Goal: Information Seeking & Learning: Learn about a topic

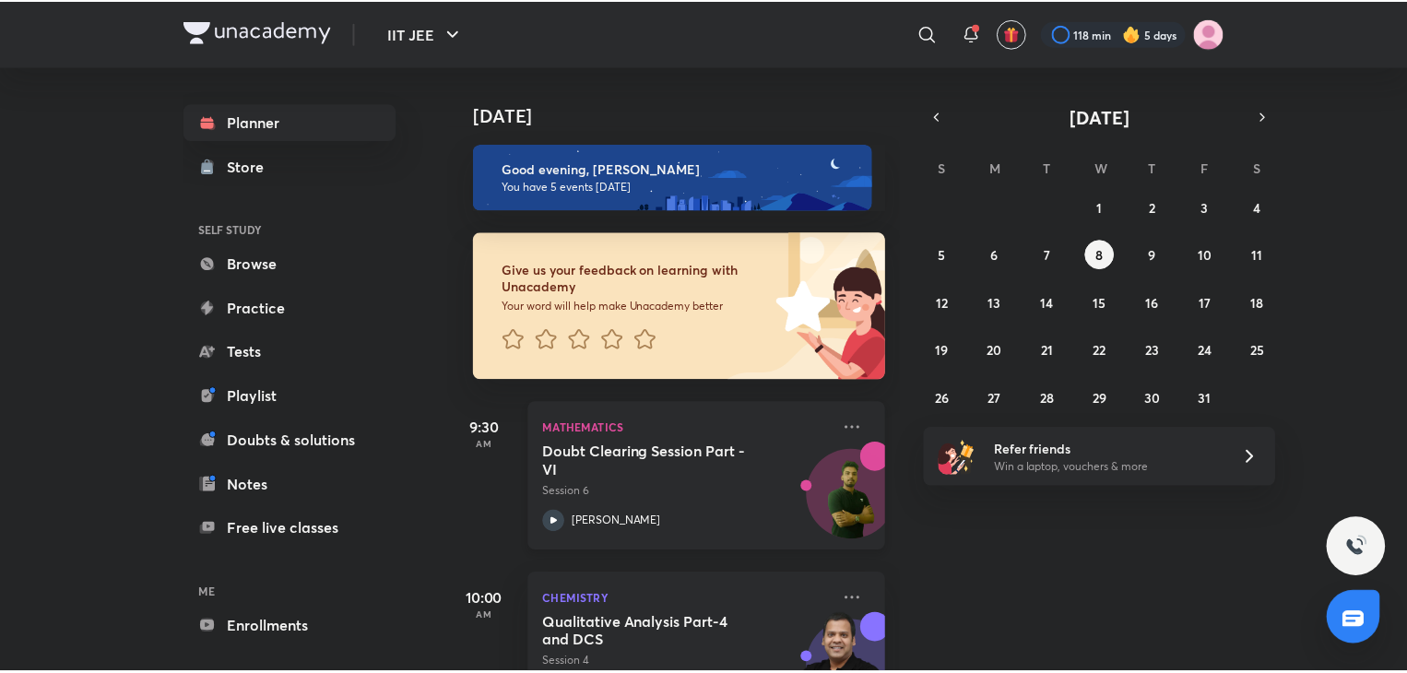
scroll to position [594, 0]
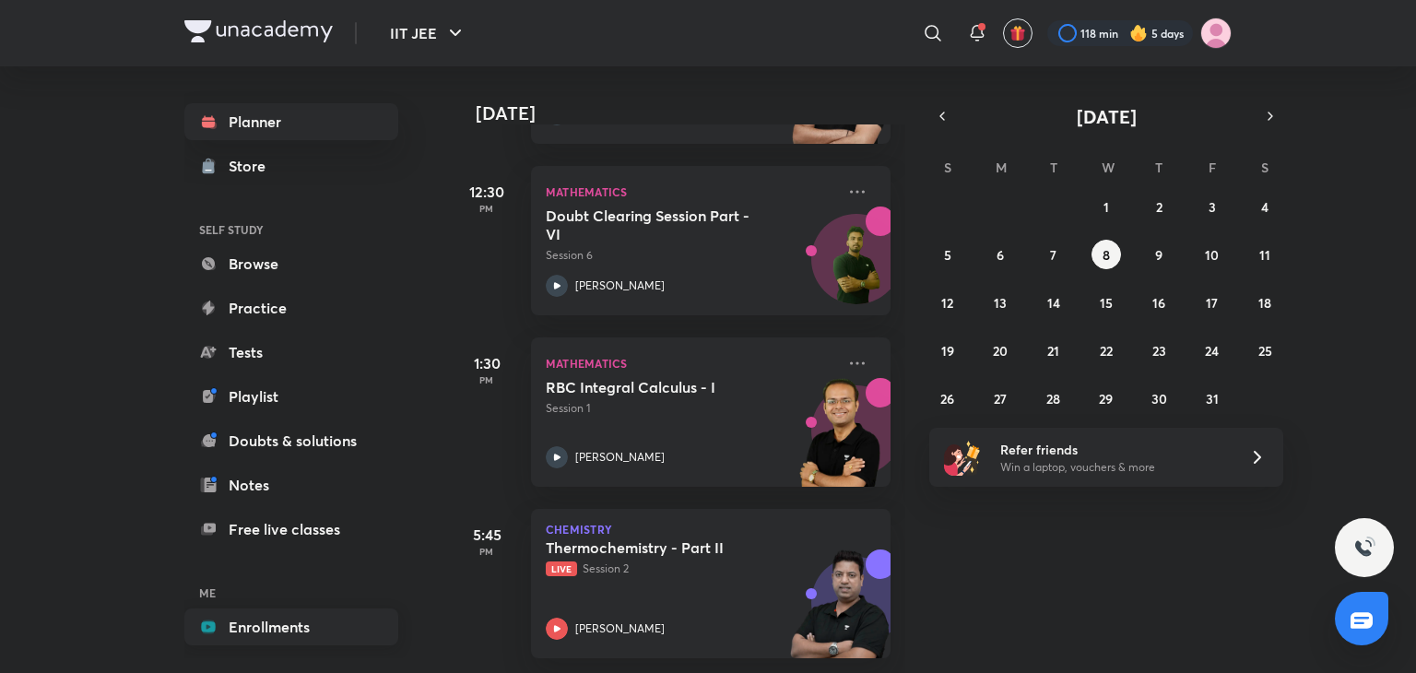
click at [256, 630] on link "Enrollments" at bounding box center [291, 626] width 214 height 37
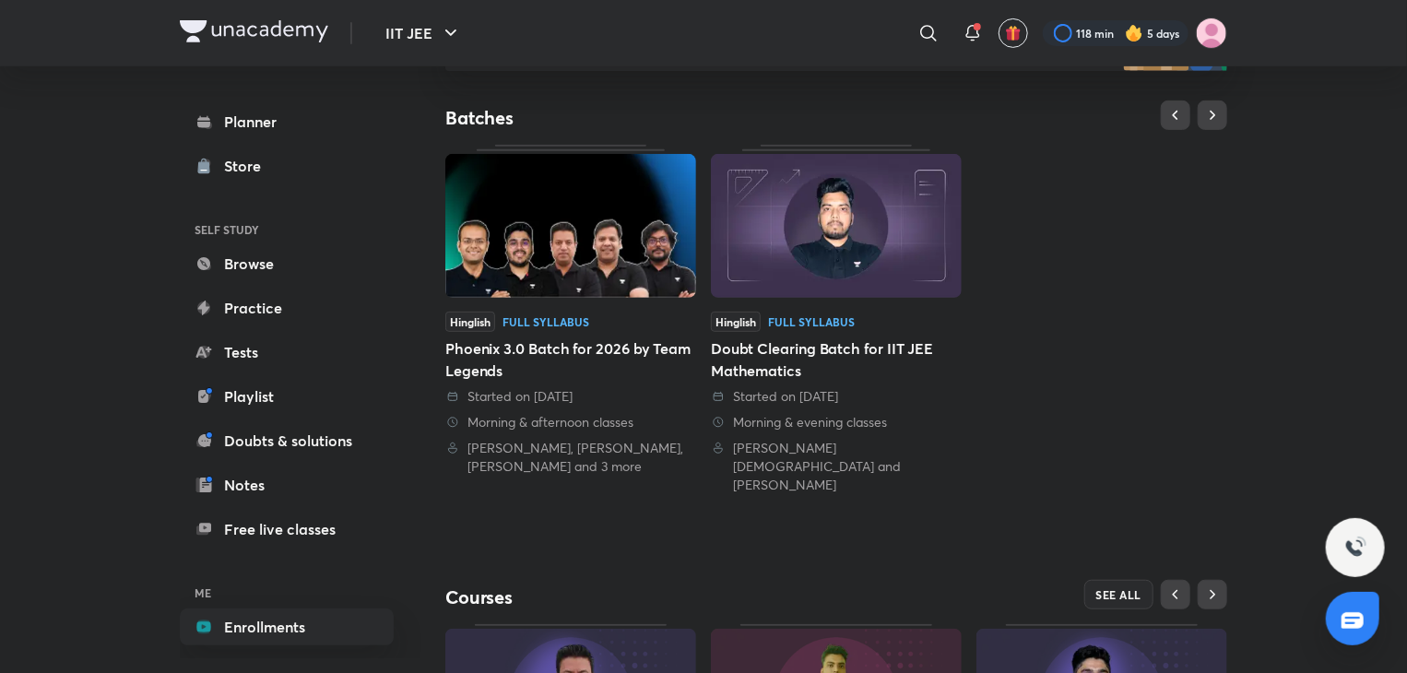
scroll to position [616, 0]
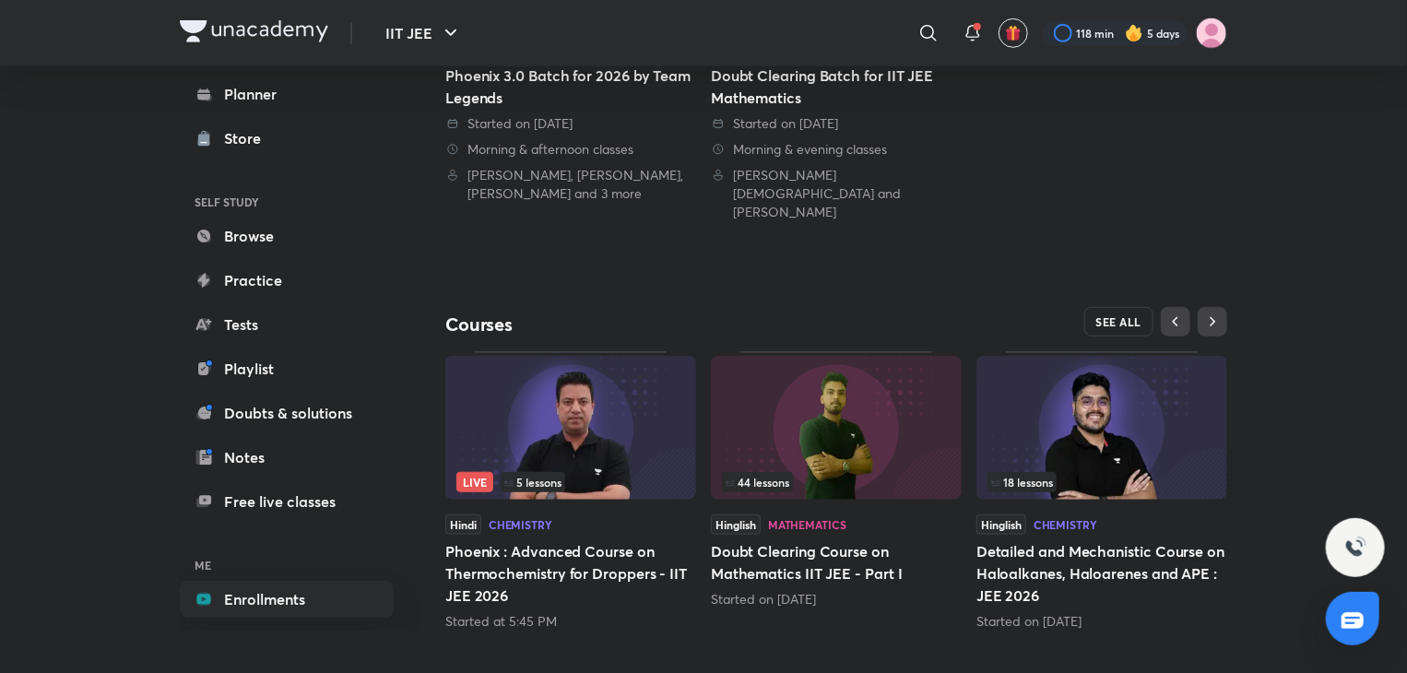
click at [1140, 307] on button "SEE ALL" at bounding box center [1119, 321] width 70 height 29
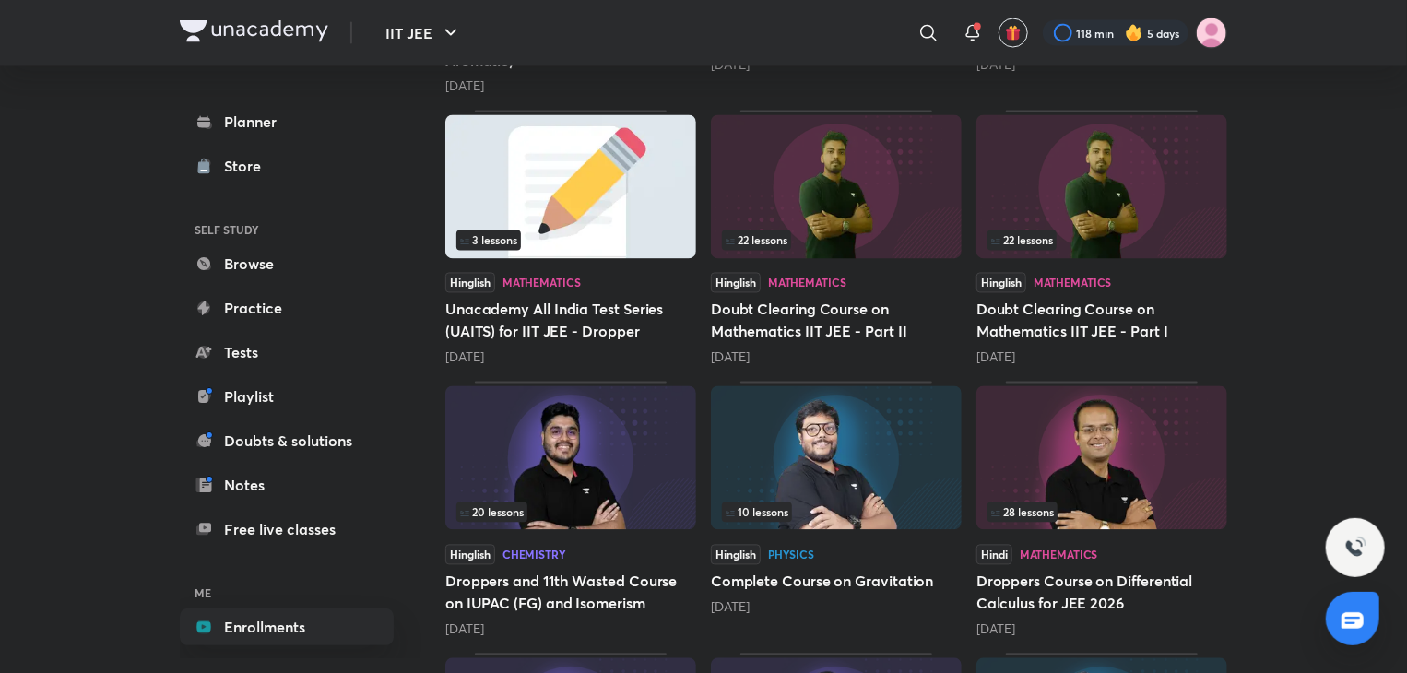
scroll to position [1689, 0]
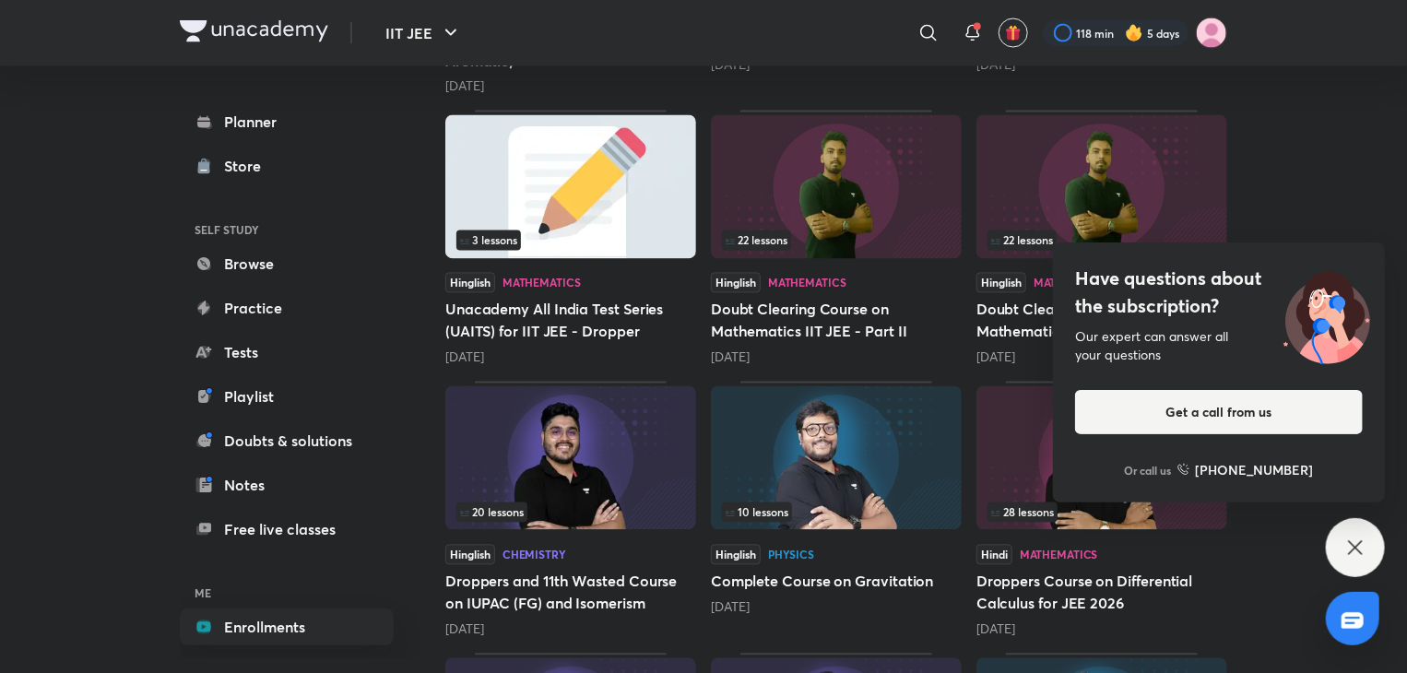
click at [1359, 552] on icon at bounding box center [1355, 547] width 22 height 22
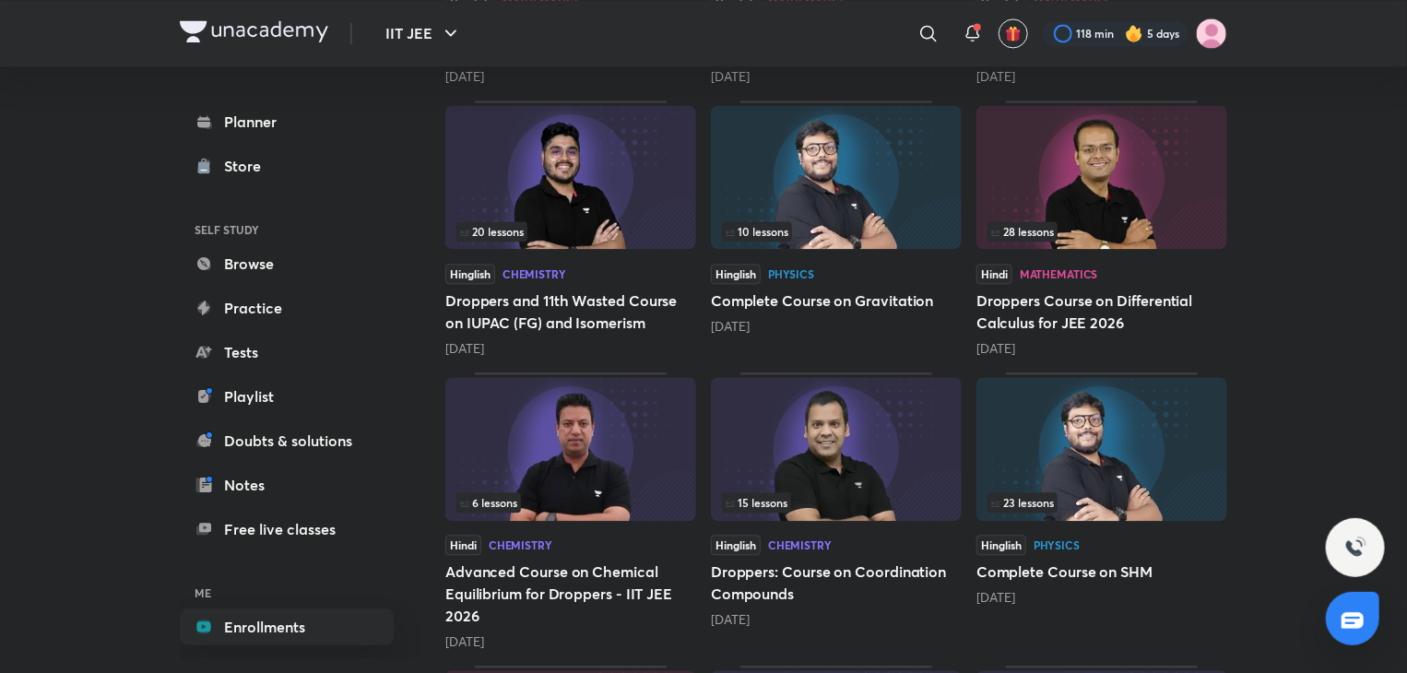
scroll to position [1968, 0]
click at [855, 200] on img at bounding box center [836, 179] width 251 height 144
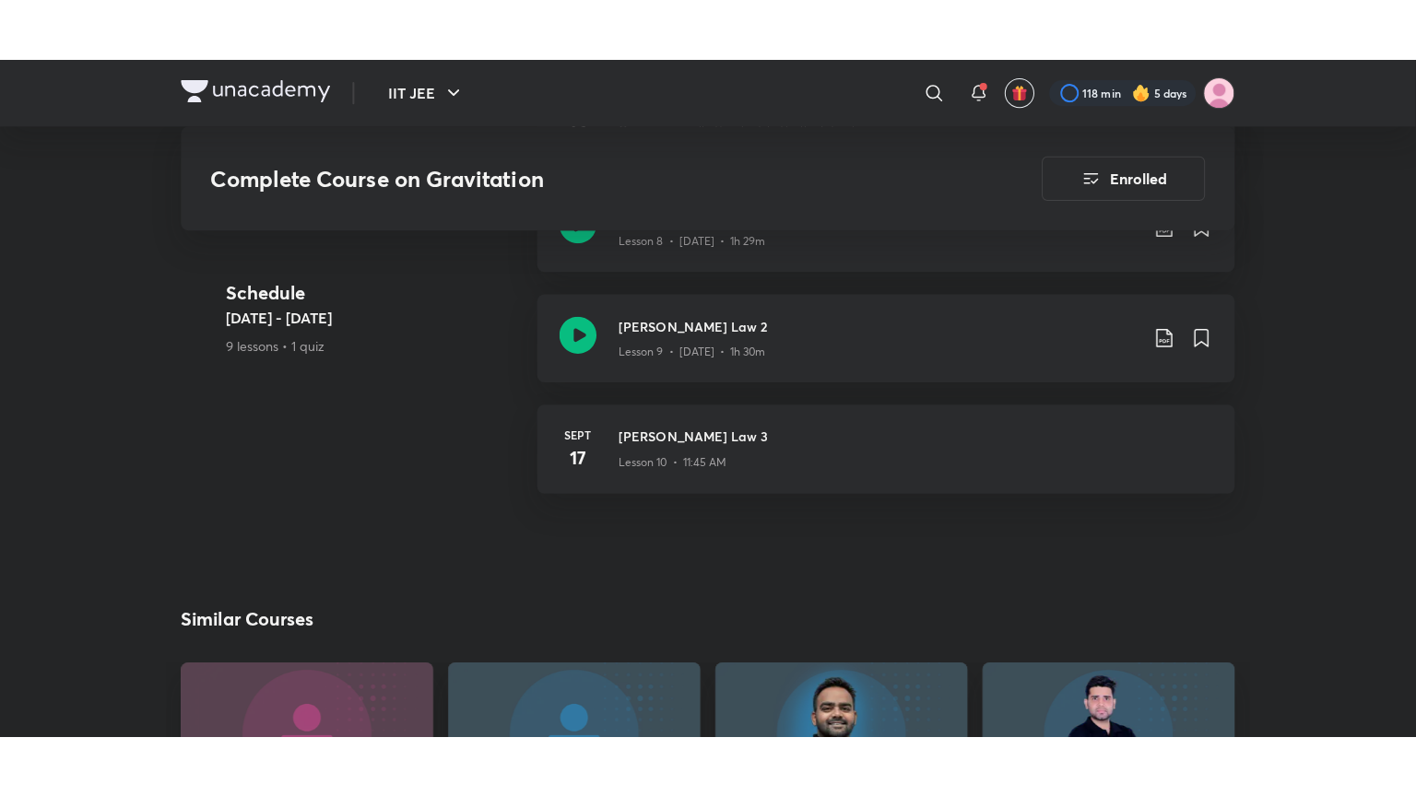
scroll to position [1766, 0]
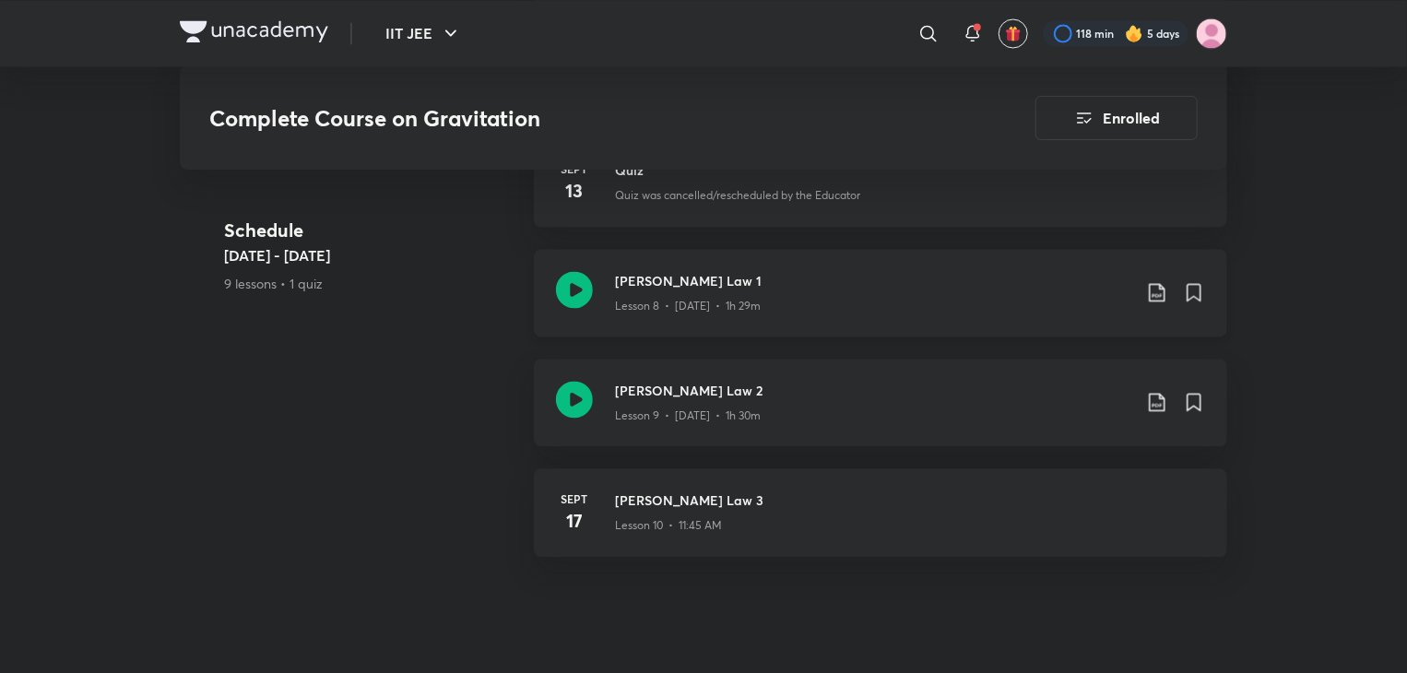
click at [874, 293] on div "Lesson 8 • Sept 15 • 1h 29m" at bounding box center [873, 302] width 516 height 24
